Goal: Information Seeking & Learning: Learn about a topic

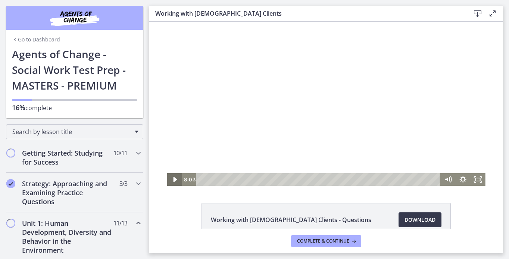
click at [170, 177] on icon "Play Video" at bounding box center [174, 179] width 15 height 13
click at [170, 180] on icon "Play Video" at bounding box center [174, 179] width 15 height 13
click at [251, 179] on div "11:54" at bounding box center [318, 179] width 235 height 13
click at [255, 180] on div "12:53" at bounding box center [318, 179] width 235 height 13
click at [258, 180] on div "13:36" at bounding box center [318, 179] width 235 height 13
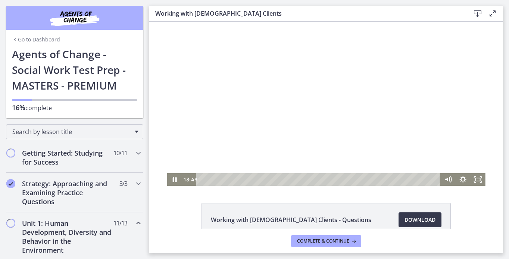
click at [356, 125] on div at bounding box center [326, 104] width 318 height 164
click at [167, 22] on button "Play Video: cmhf48khnk6s72tglic0.mp4" at bounding box center [167, 22] width 0 height 0
click at [326, 93] on div at bounding box center [326, 104] width 318 height 164
click at [264, 180] on div "15:07" at bounding box center [318, 179] width 235 height 13
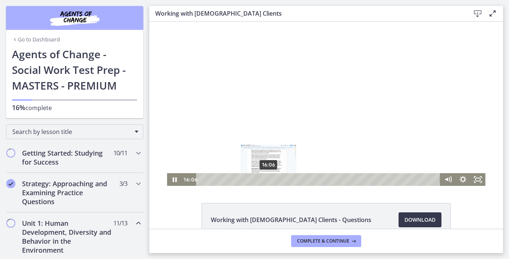
click at [269, 179] on div "16:06" at bounding box center [318, 179] width 235 height 13
click at [273, 179] on div "17:16" at bounding box center [318, 179] width 235 height 13
click at [285, 180] on div "20:09" at bounding box center [318, 179] width 235 height 13
click at [295, 178] on div "22:23" at bounding box center [318, 179] width 235 height 13
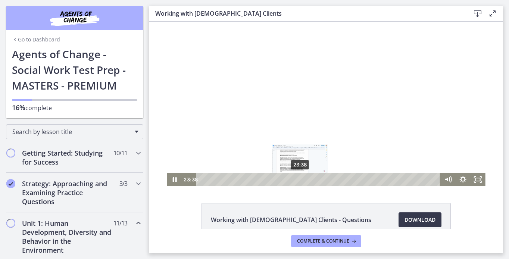
click at [300, 178] on div "23:38" at bounding box center [318, 179] width 235 height 13
click at [307, 179] on div "25:21" at bounding box center [318, 179] width 235 height 13
click at [314, 179] on div "27:08" at bounding box center [318, 179] width 235 height 13
click at [320, 179] on div "28:34" at bounding box center [318, 179] width 235 height 13
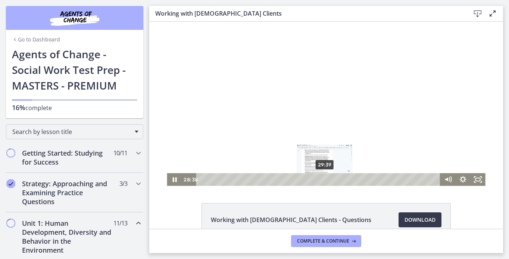
click at [325, 180] on div "29:39" at bounding box center [318, 179] width 235 height 13
click at [327, 181] on div "30:17" at bounding box center [318, 179] width 235 height 13
click at [331, 179] on div "31:05" at bounding box center [318, 179] width 235 height 13
click at [347, 178] on div "35:02" at bounding box center [318, 179] width 235 height 13
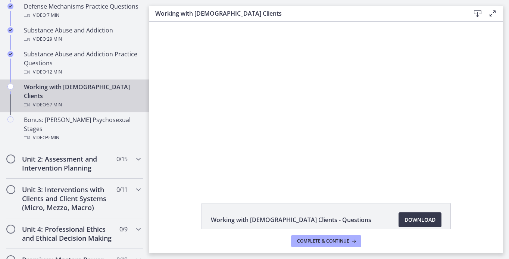
scroll to position [490, 0]
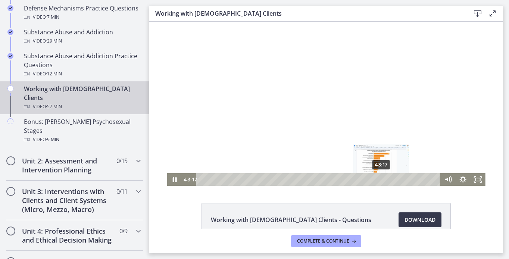
click at [382, 181] on div "43:17" at bounding box center [318, 179] width 235 height 13
click at [387, 180] on div "44:32" at bounding box center [318, 179] width 235 height 13
click at [391, 179] on div "45:26" at bounding box center [318, 179] width 235 height 13
click at [398, 178] on div "47:14" at bounding box center [318, 179] width 235 height 13
click at [396, 179] on div "Playbar" at bounding box center [395, 179] width 4 height 4
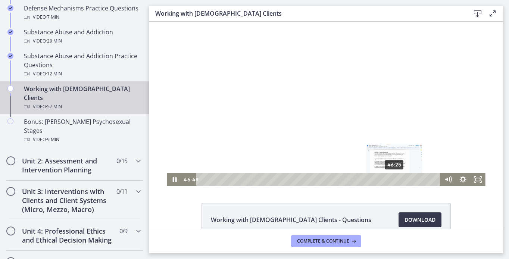
click at [395, 180] on div "Playbar" at bounding box center [395, 179] width 4 height 4
click at [411, 181] on div "50:22" at bounding box center [318, 179] width 235 height 13
click at [411, 181] on div "Playbar" at bounding box center [410, 179] width 4 height 4
click at [413, 180] on div "50:54" at bounding box center [318, 179] width 235 height 13
click at [292, 120] on div at bounding box center [326, 104] width 318 height 164
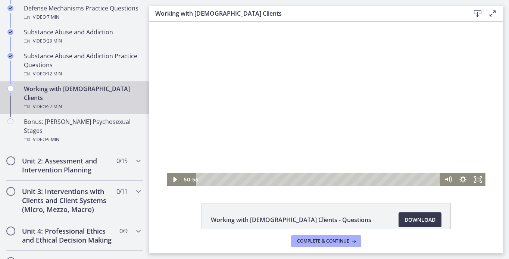
click at [296, 113] on div at bounding box center [326, 104] width 318 height 164
click at [428, 181] on div "54:24" at bounding box center [318, 179] width 235 height 13
click at [430, 181] on div "55:02" at bounding box center [318, 179] width 235 height 13
click at [433, 181] on div "55:40" at bounding box center [318, 179] width 235 height 13
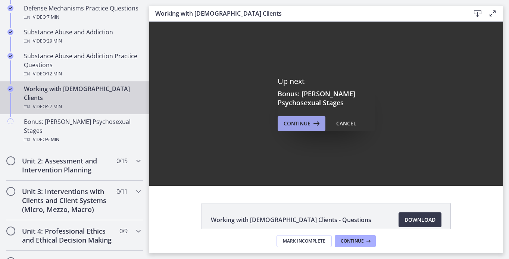
click at [301, 123] on span "Continue" at bounding box center [296, 123] width 27 height 9
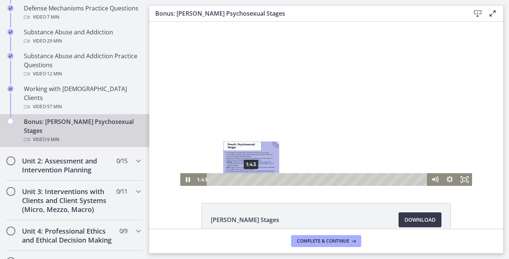
click at [251, 180] on div "1:43" at bounding box center [317, 179] width 211 height 13
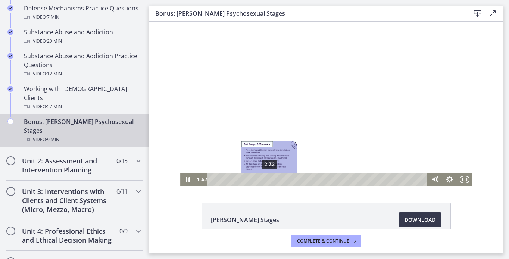
click at [269, 179] on div "2:32" at bounding box center [317, 179] width 211 height 13
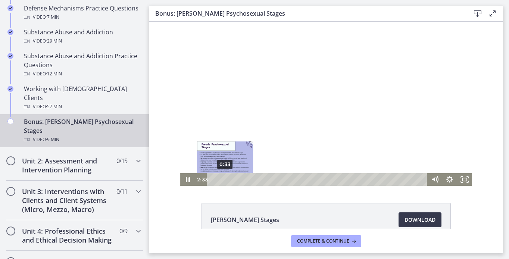
click at [225, 179] on div "0:33" at bounding box center [317, 179] width 211 height 13
click at [262, 147] on div at bounding box center [326, 104] width 292 height 164
